Goal: Transaction & Acquisition: Purchase product/service

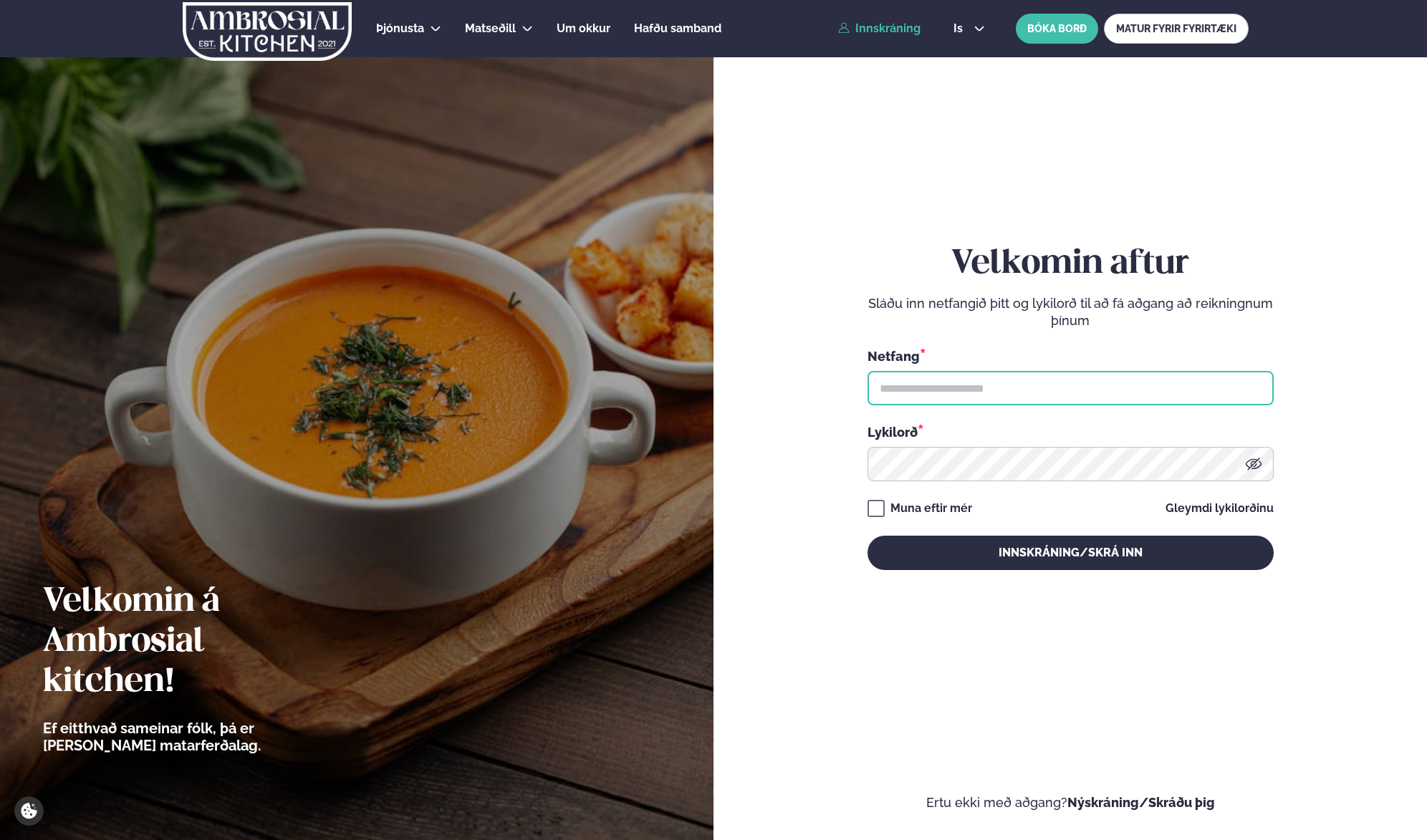
click at [921, 401] on input "text" at bounding box center [1071, 388] width 406 height 34
type input "**********"
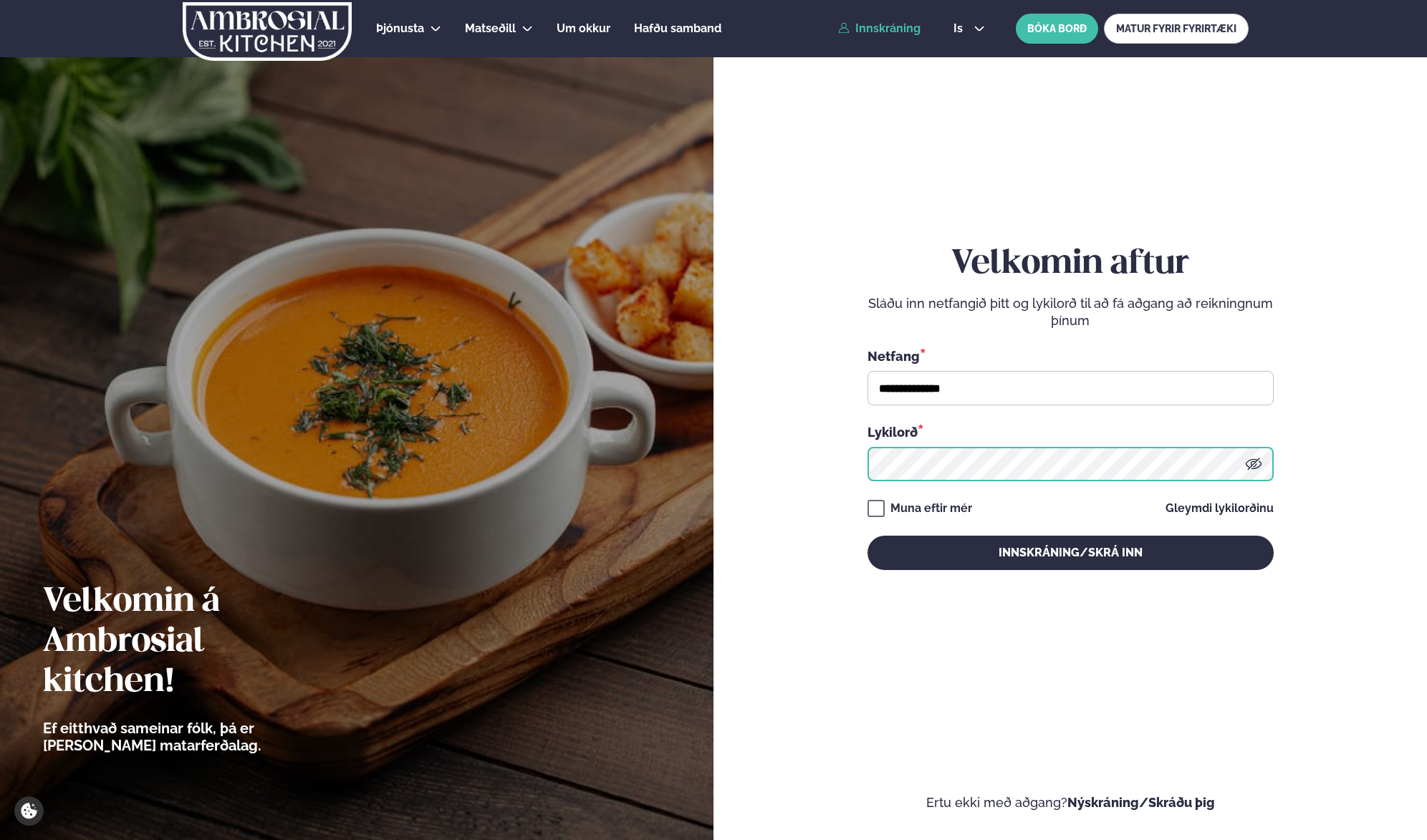
click at [868, 536] on button "Innskráning/Skrá inn" at bounding box center [1071, 553] width 406 height 34
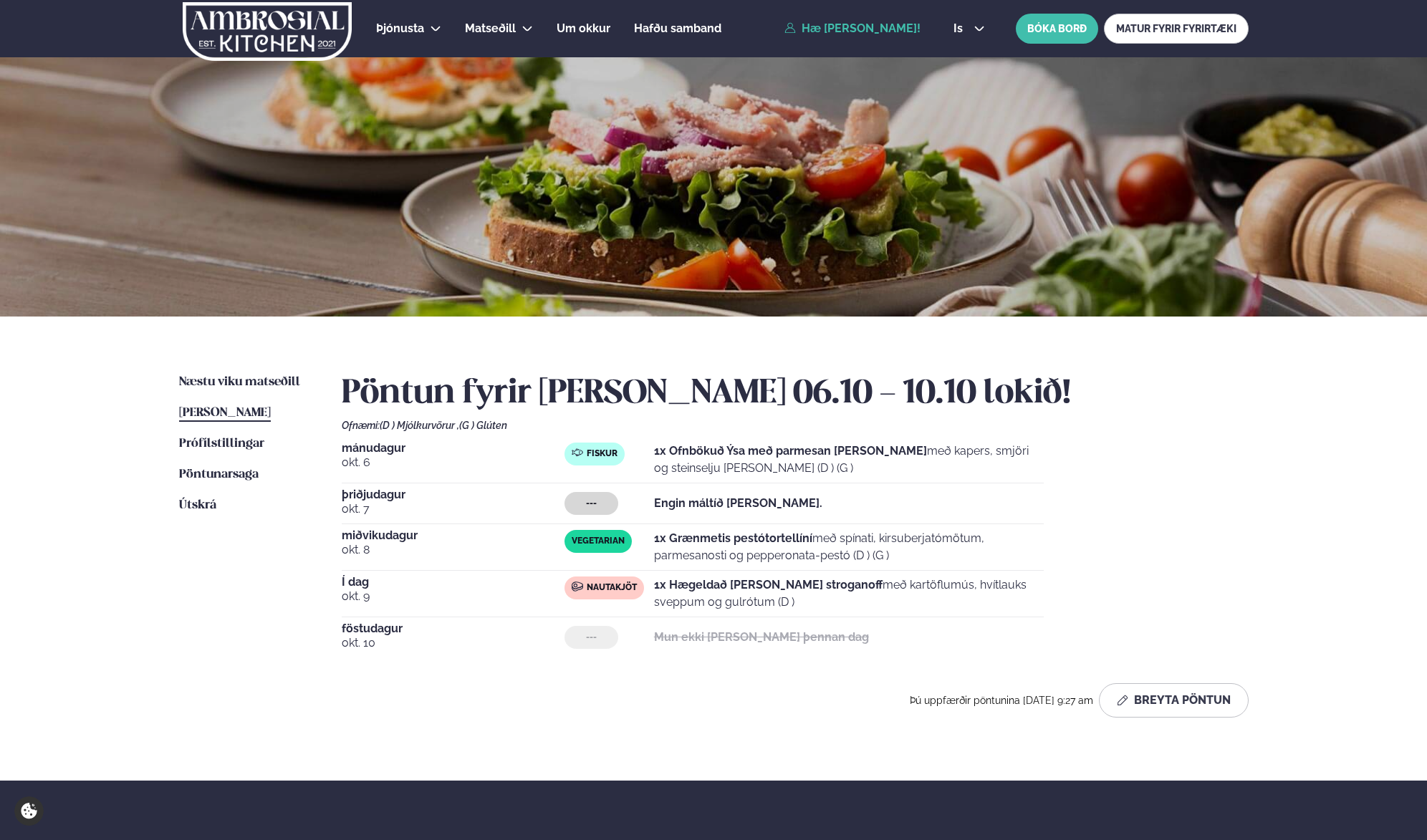
click at [776, 550] on p "1x Grænmetis pestótortellíní með spínati, kirsuberjatómötum, parmesanosti og pe…" at bounding box center [849, 547] width 389 height 34
click at [840, 586] on p "1x Hægeldað [PERSON_NAME] stroganoff með kartöflumús, hvítlauks sveppum og gulr…" at bounding box center [849, 593] width 389 height 34
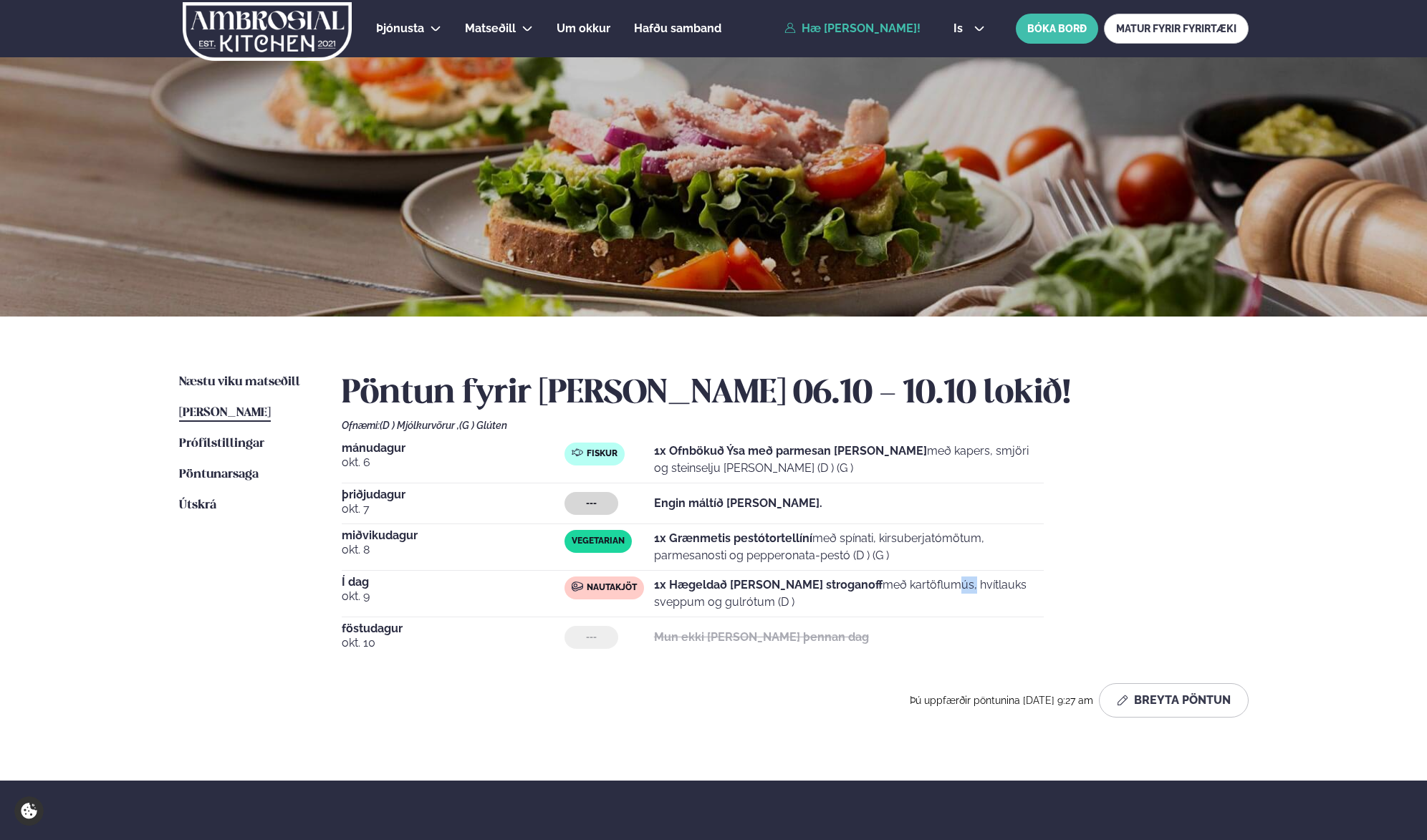
click at [840, 586] on p "1x Hægeldað [PERSON_NAME] stroganoff með kartöflumús, hvítlauks sveppum og gulr…" at bounding box center [849, 593] width 389 height 34
